Goal: Information Seeking & Learning: Learn about a topic

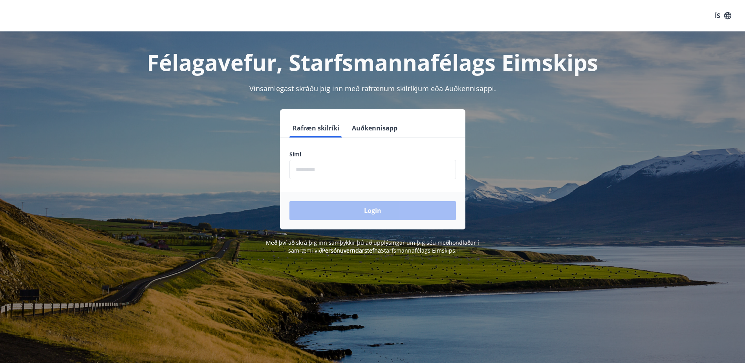
click at [340, 168] on input "phone" at bounding box center [372, 169] width 167 height 19
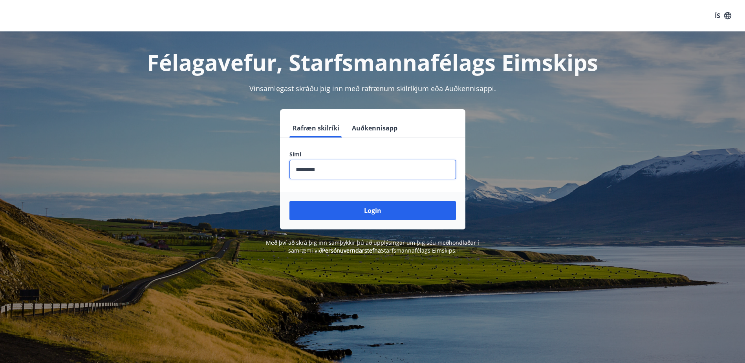
type input "********"
click at [361, 222] on div "Login" at bounding box center [372, 211] width 185 height 38
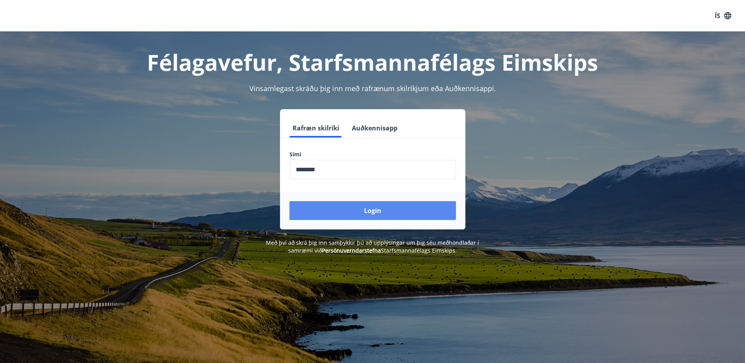
click at [366, 214] on button "Login" at bounding box center [372, 210] width 167 height 19
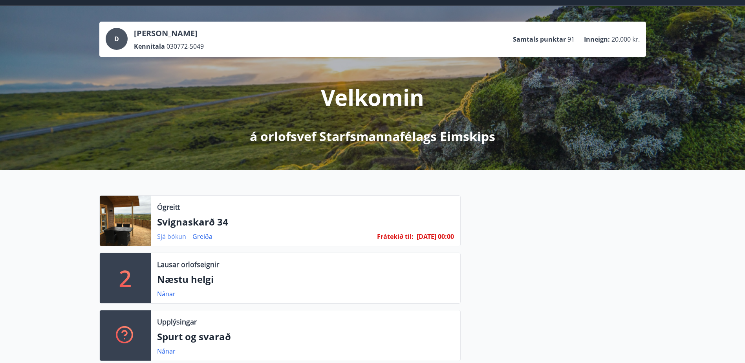
scroll to position [79, 0]
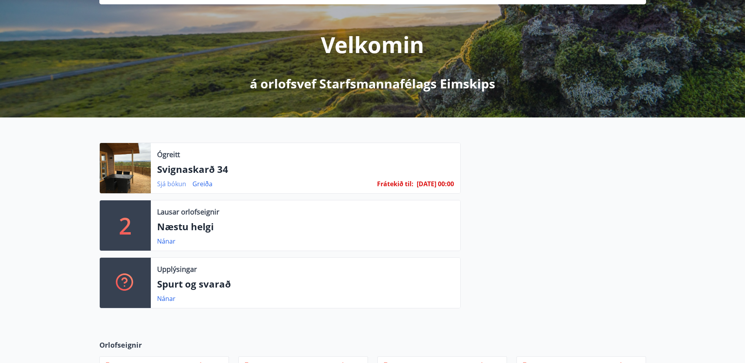
click at [170, 185] on link "Sjá bókun" at bounding box center [171, 183] width 29 height 9
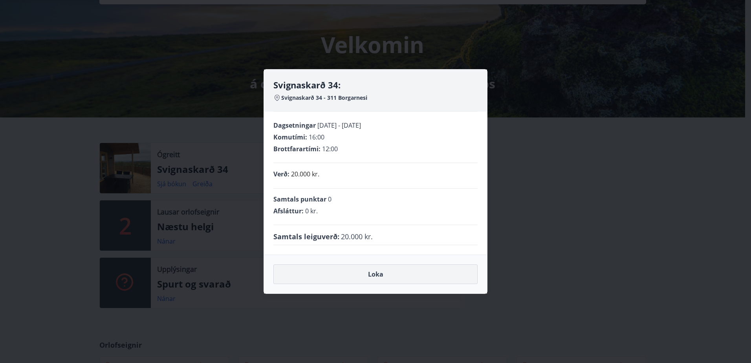
click at [379, 276] on button "Loka" at bounding box center [375, 274] width 204 height 20
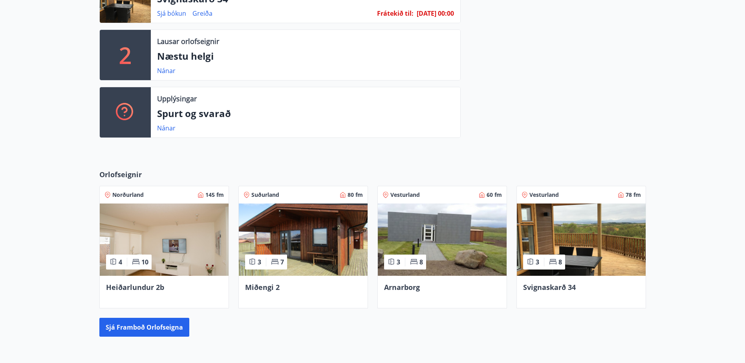
scroll to position [275, 0]
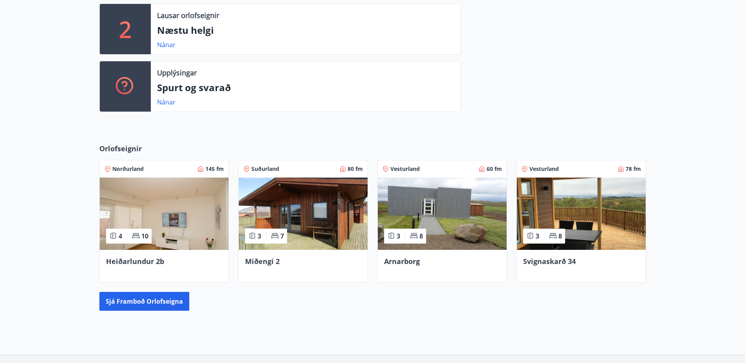
click at [582, 223] on img at bounding box center [581, 214] width 129 height 72
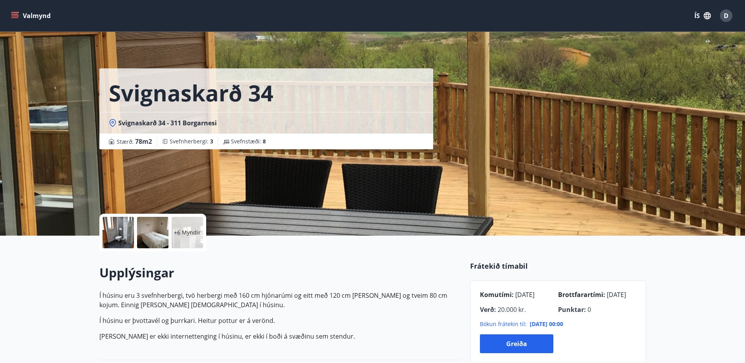
click at [113, 230] on div at bounding box center [118, 232] width 31 height 31
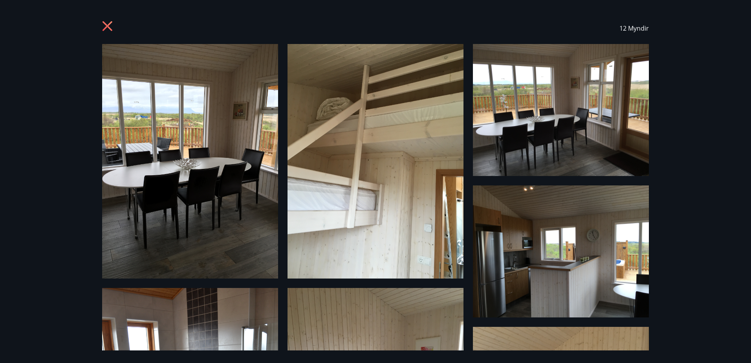
click at [106, 23] on icon at bounding box center [108, 27] width 13 height 13
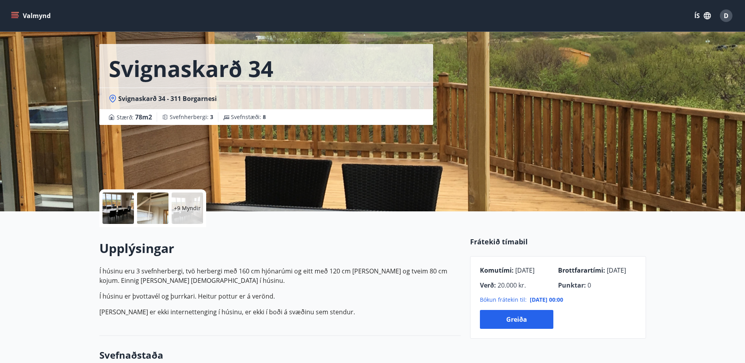
scroll to position [118, 0]
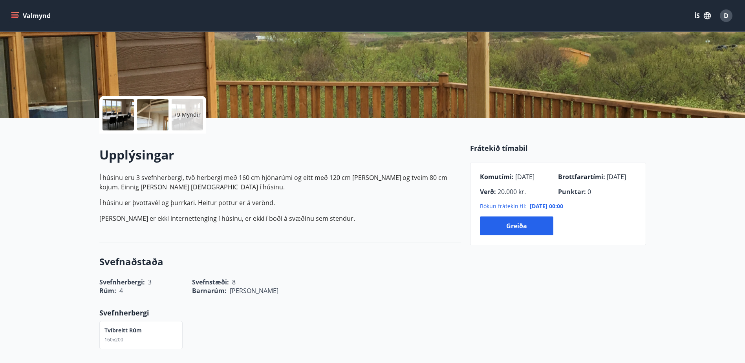
click at [331, 311] on p "Svefnherbergi" at bounding box center [279, 313] width 361 height 10
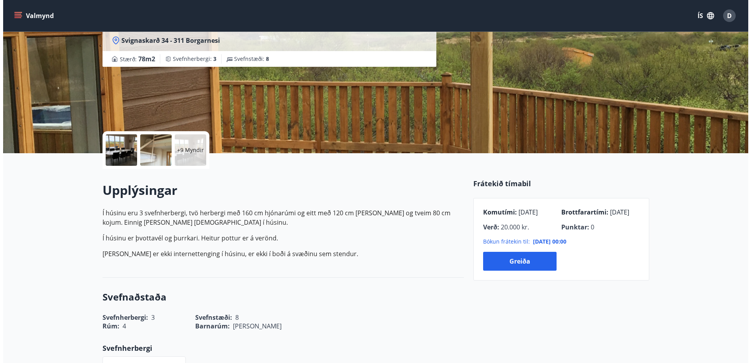
scroll to position [0, 0]
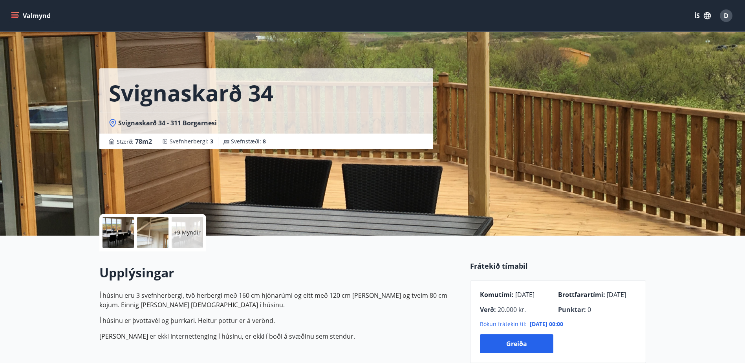
click at [155, 232] on div at bounding box center [152, 232] width 31 height 31
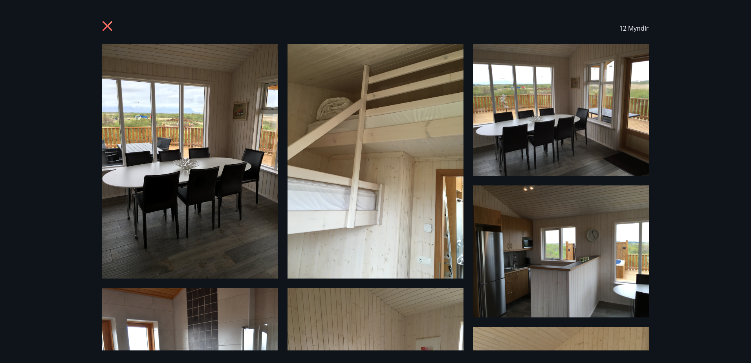
click at [676, 178] on div "12 Myndir" at bounding box center [375, 181] width 751 height 363
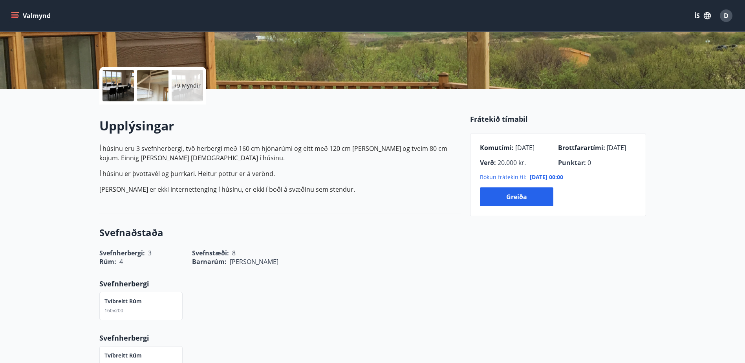
scroll to position [157, 0]
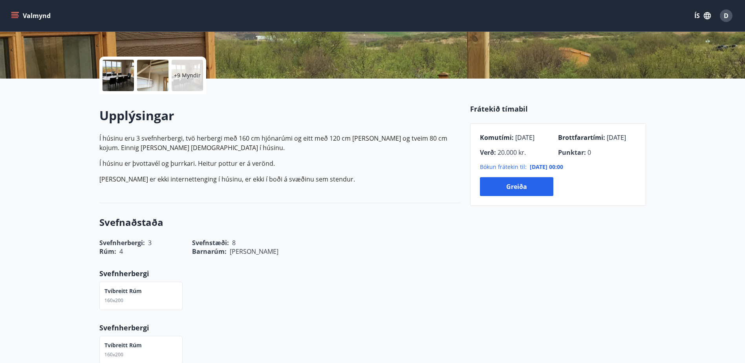
click at [103, 133] on div "Upplýsingar Í húsinu eru 3 svefnherbergi, tvö herbergi með 160 cm hjónarúmi og …" at bounding box center [279, 148] width 361 height 83
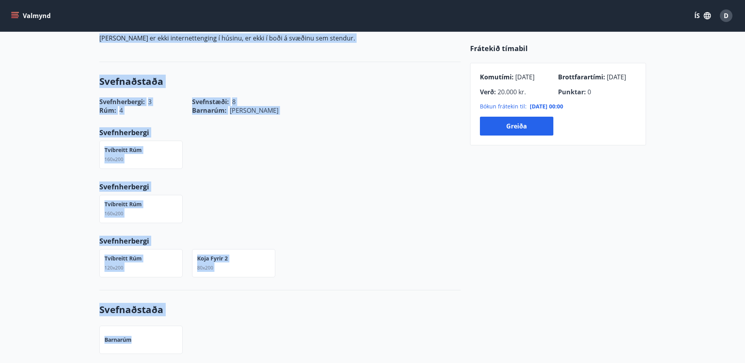
scroll to position [305, 0]
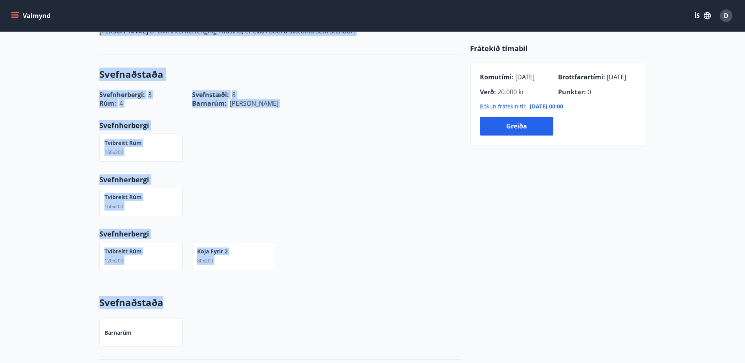
drag, startPoint x: 98, startPoint y: 112, endPoint x: 391, endPoint y: 309, distance: 352.7
copy div "Upplýsingar Í húsinu eru 3 svefnherbergi, tvö herbergi með 160 cm hjónarúmi og …"
click at [328, 200] on div "Tvíbreitt rúm 160x200" at bounding box center [275, 197] width 371 height 38
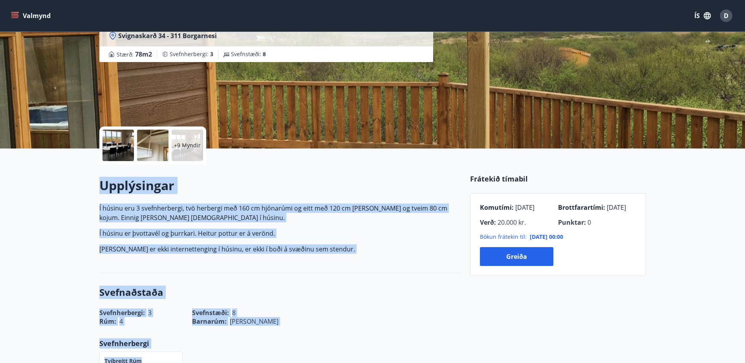
scroll to position [110, 0]
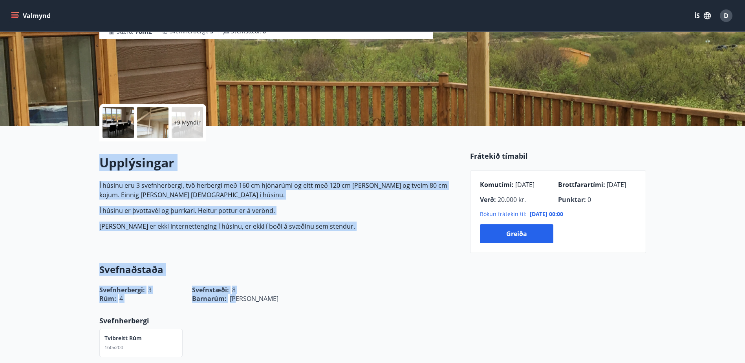
drag, startPoint x: 99, startPoint y: 237, endPoint x: 356, endPoint y: 302, distance: 264.5
copy div "Upplýsingar Í húsinu eru 3 svefnherbergi, tvö herbergi með 160 cm hjónarúmi og …"
click at [287, 147] on div "Upplýsingar Í húsinu eru 3 svefnherbergi, tvö herbergi með 160 cm hjónarúmi og …" at bounding box center [279, 195] width 361 height 109
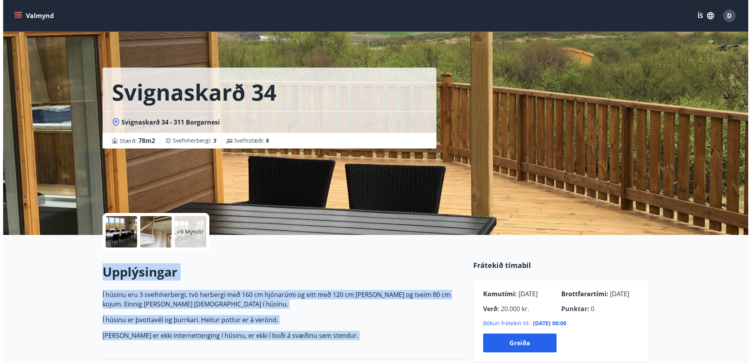
scroll to position [0, 0]
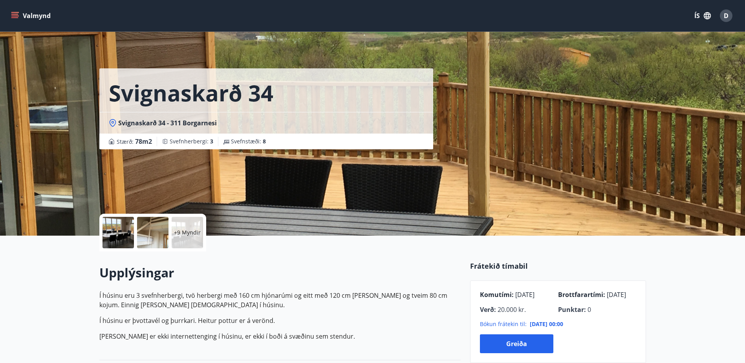
click at [130, 221] on div at bounding box center [118, 232] width 31 height 31
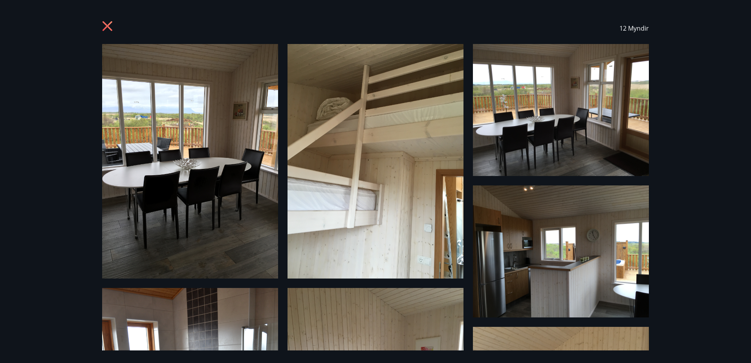
click at [201, 127] on img at bounding box center [190, 161] width 176 height 234
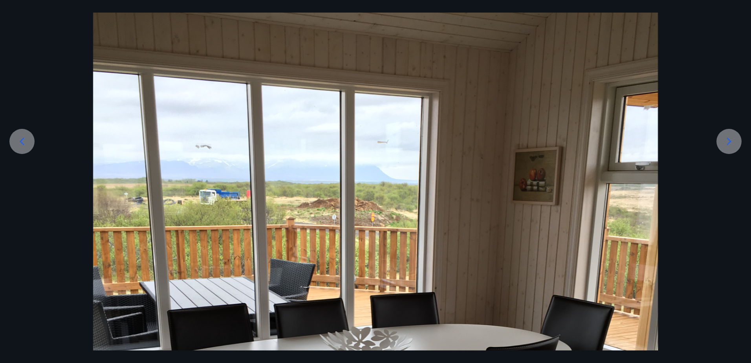
scroll to position [196, 0]
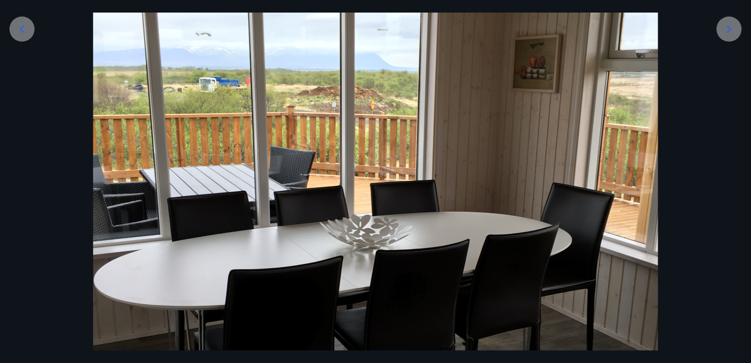
drag, startPoint x: 365, startPoint y: 172, endPoint x: 62, endPoint y: 76, distance: 318.2
click at [62, 76] on div at bounding box center [375, 224] width 751 height 753
click at [22, 25] on icon at bounding box center [22, 29] width 13 height 13
click at [20, 27] on icon at bounding box center [22, 29] width 13 height 13
click at [21, 27] on icon at bounding box center [22, 29] width 13 height 13
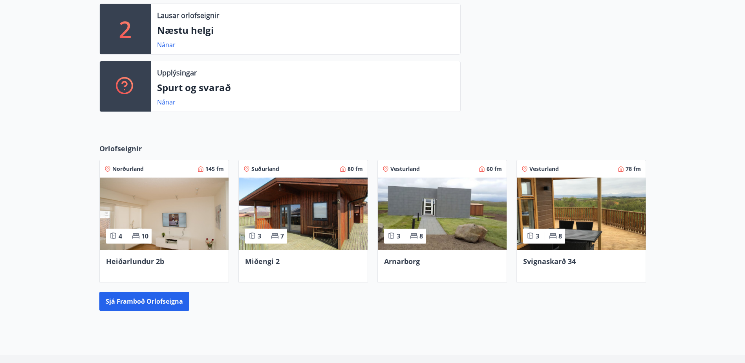
scroll to position [281, 0]
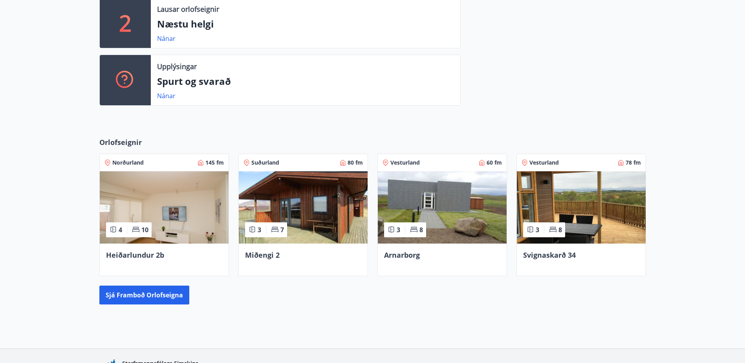
click at [559, 216] on img at bounding box center [581, 207] width 129 height 72
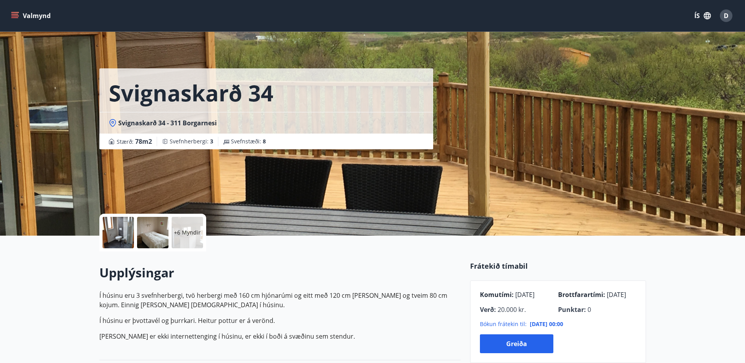
click at [172, 230] on div "+6 Myndir" at bounding box center [187, 232] width 31 height 31
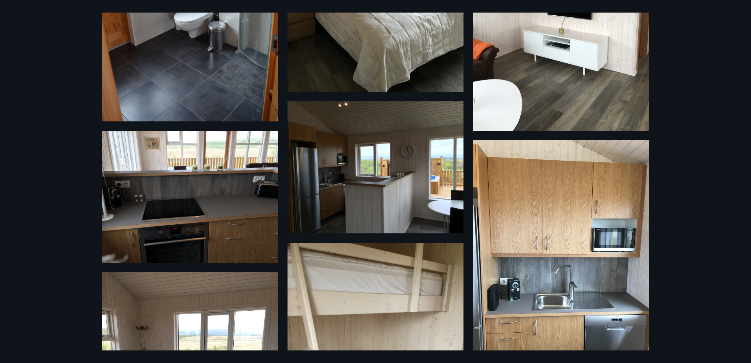
scroll to position [432, 0]
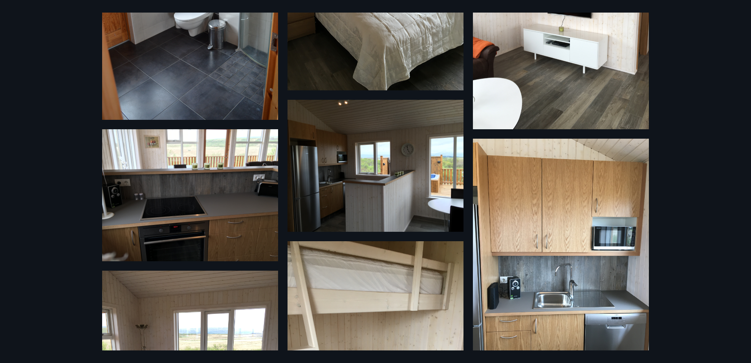
drag, startPoint x: 335, startPoint y: 178, endPoint x: -1, endPoint y: 36, distance: 365.1
click at [666, 71] on div "12 Myndir" at bounding box center [375, 181] width 751 height 363
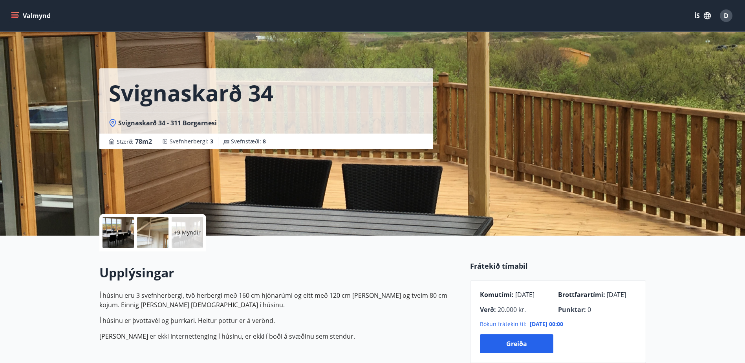
click at [317, 269] on h2 "Upplýsingar" at bounding box center [279, 272] width 361 height 17
click at [190, 229] on p "+9 Myndir" at bounding box center [187, 233] width 27 height 8
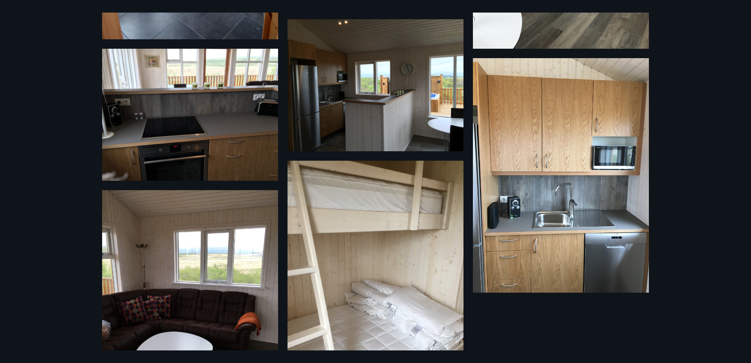
scroll to position [511, 0]
